Goal: Task Accomplishment & Management: Manage account settings

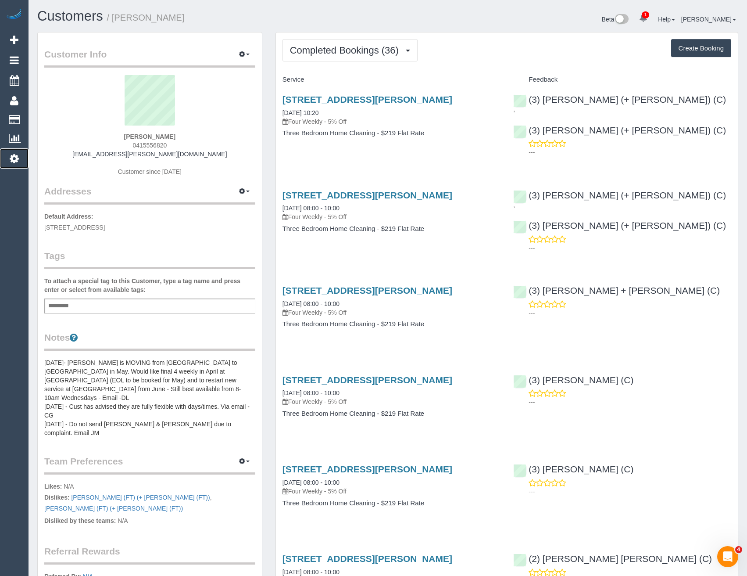
click at [10, 158] on icon at bounding box center [14, 158] width 9 height 11
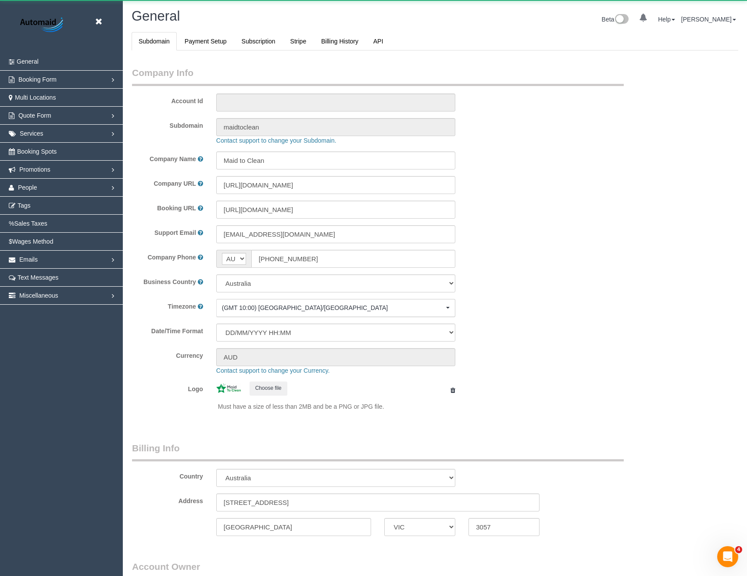
select select "string:AU"
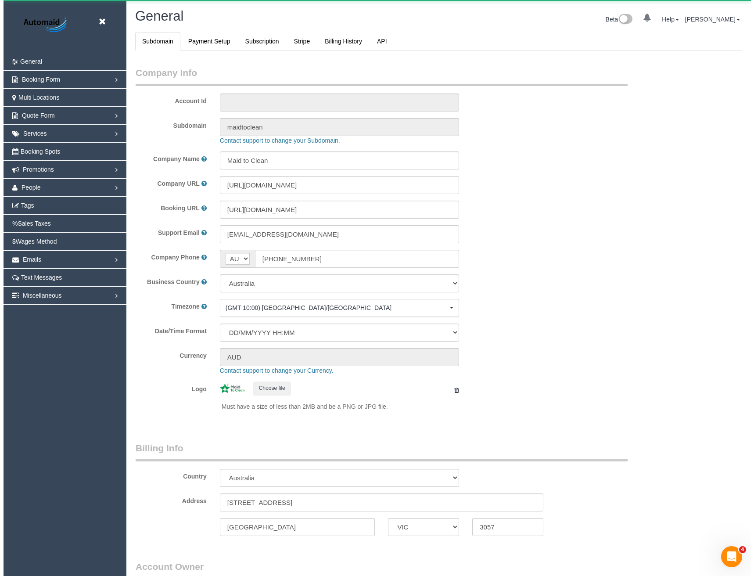
scroll to position [2005, 747]
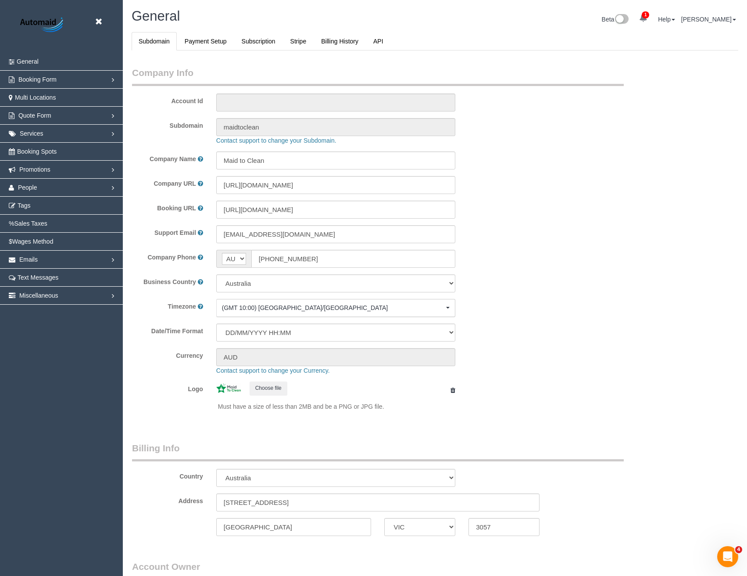
select select "1"
click at [42, 147] on link "Booking Spots" at bounding box center [61, 152] width 123 height 18
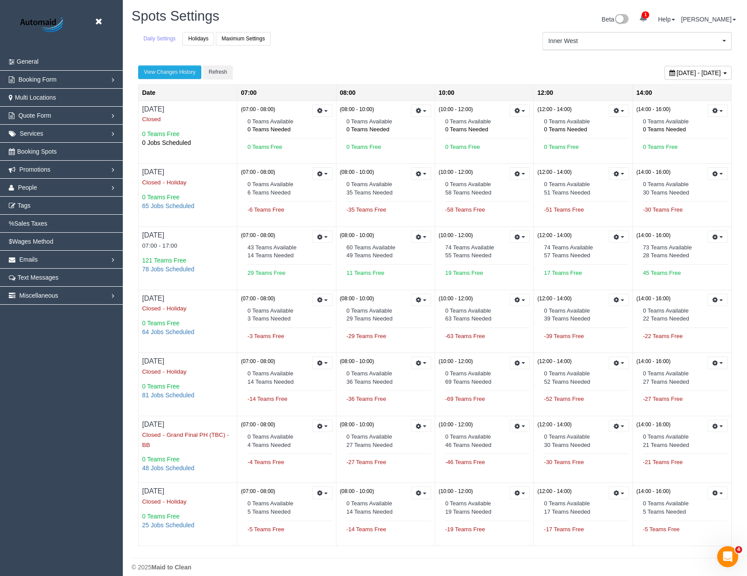
scroll to position [584, 747]
click at [204, 39] on link "Holidays" at bounding box center [199, 39] width 32 height 14
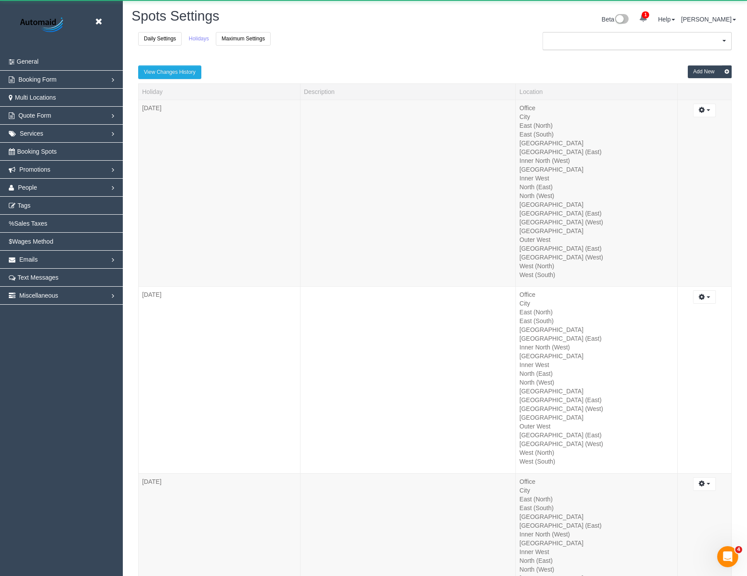
scroll to position [3415, 747]
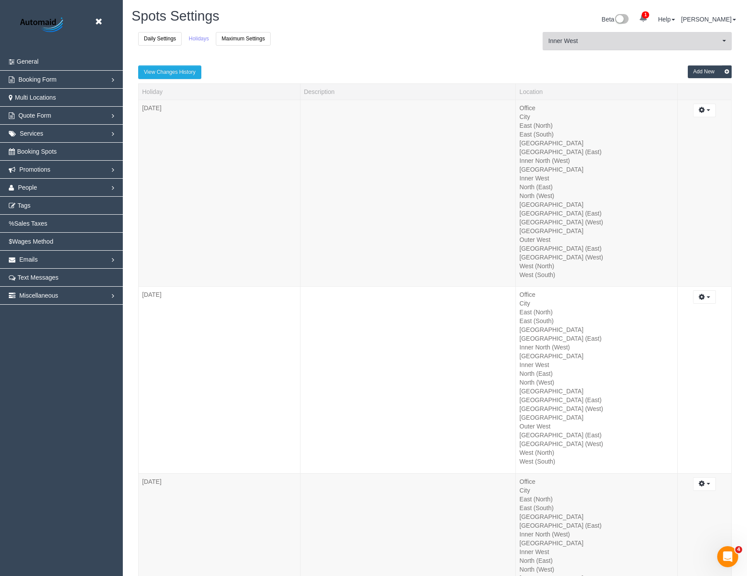
click at [587, 44] on span "Inner West" at bounding box center [634, 40] width 172 height 9
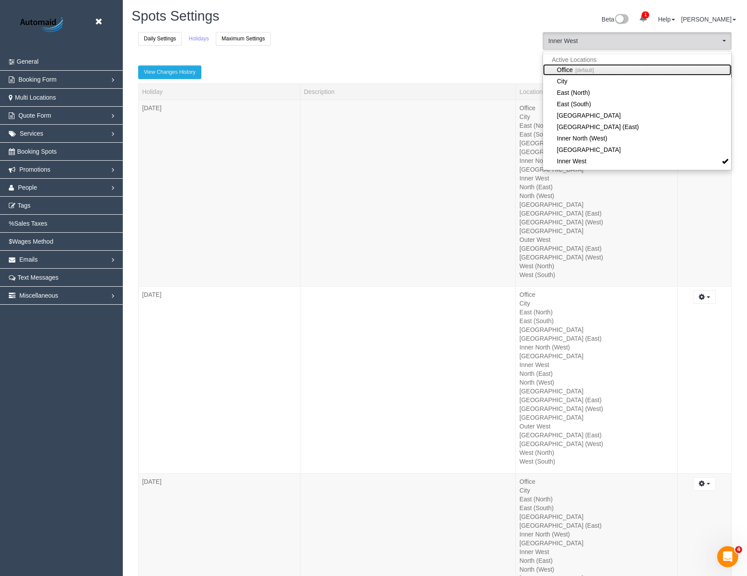
click at [578, 68] on small "[default]" at bounding box center [583, 70] width 21 height 6
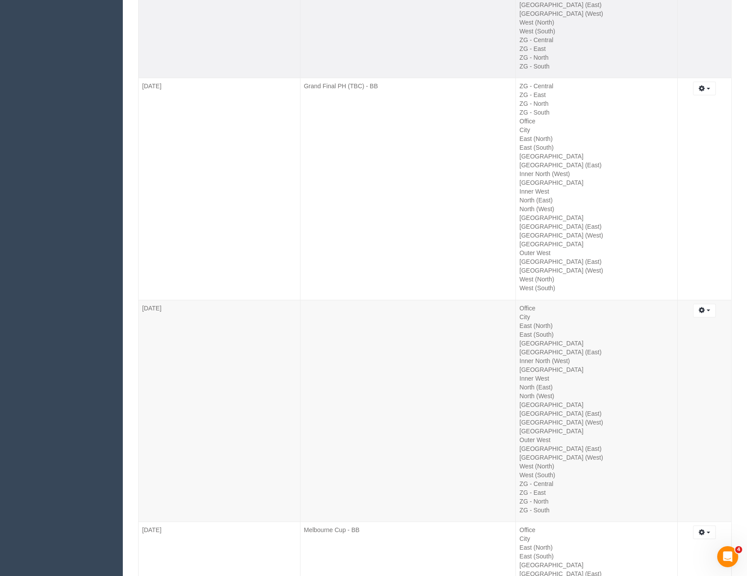
scroll to position [9381, 0]
